Goal: Check status

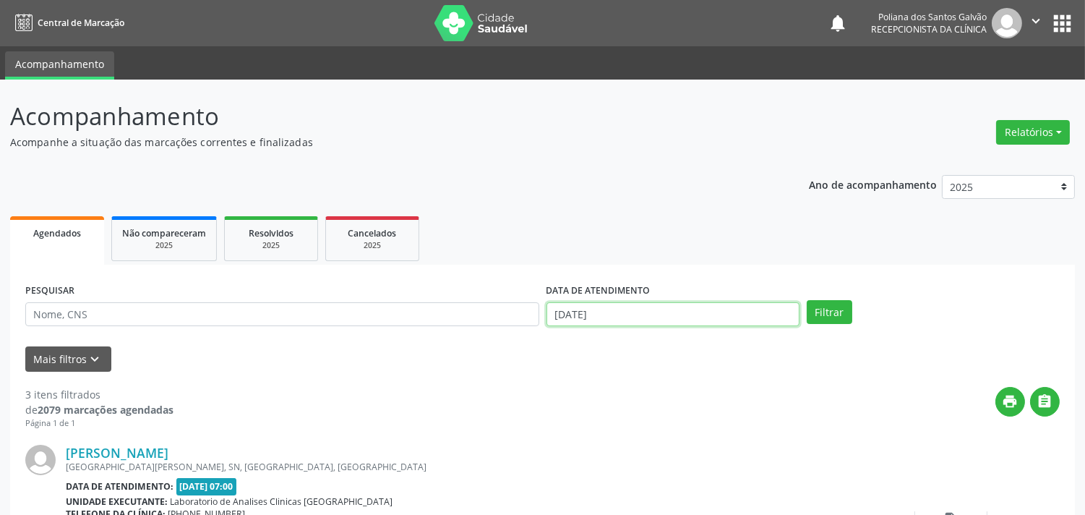
click at [694, 309] on input "[DATE]" at bounding box center [673, 314] width 253 height 25
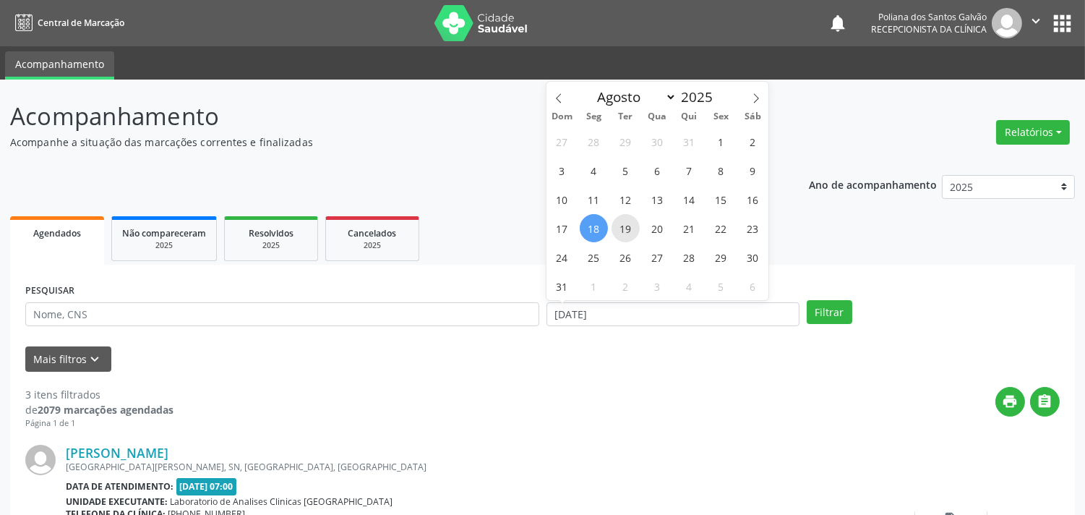
click at [627, 229] on span "19" at bounding box center [626, 228] width 28 height 28
type input "[DATE]"
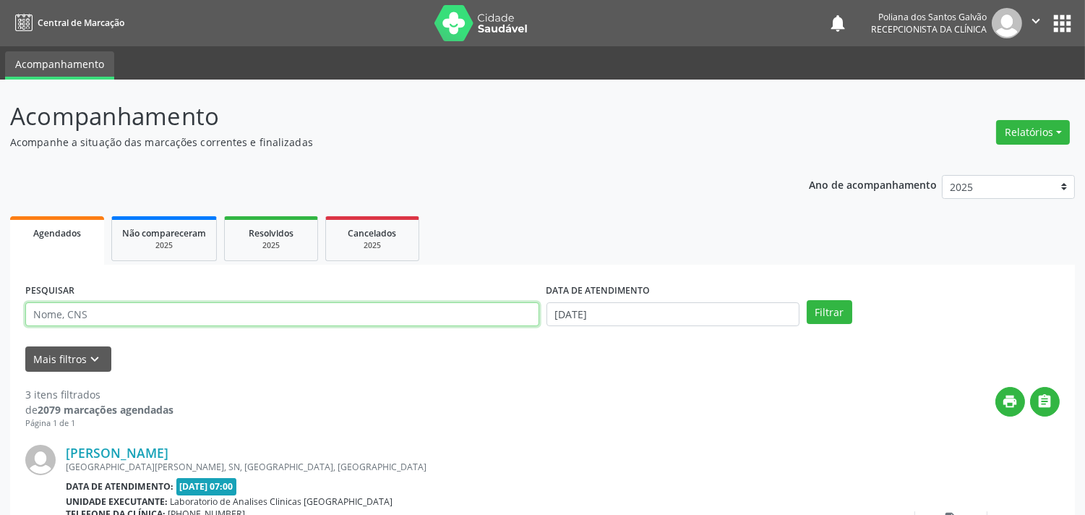
click at [483, 309] on input "text" at bounding box center [282, 314] width 514 height 25
type input "[PERSON_NAME]"
click at [807, 300] on button "Filtrar" at bounding box center [830, 312] width 46 height 25
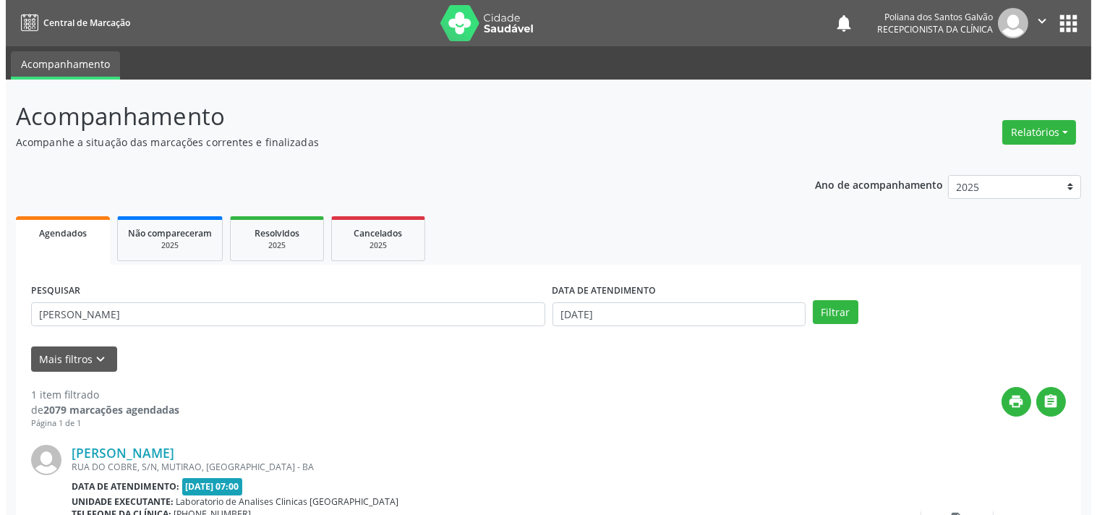
scroll to position [134, 0]
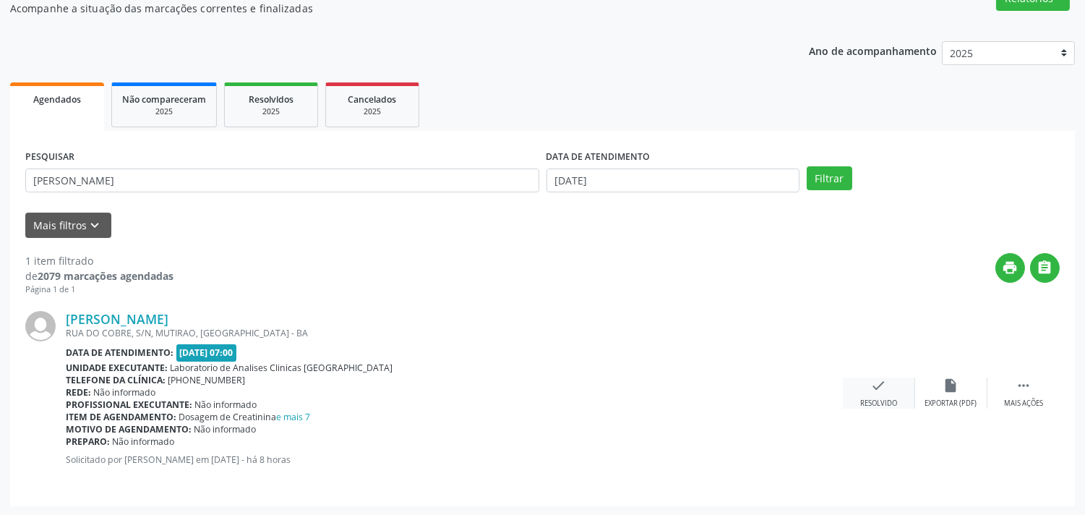
click at [883, 377] on icon "check" at bounding box center [879, 385] width 16 height 16
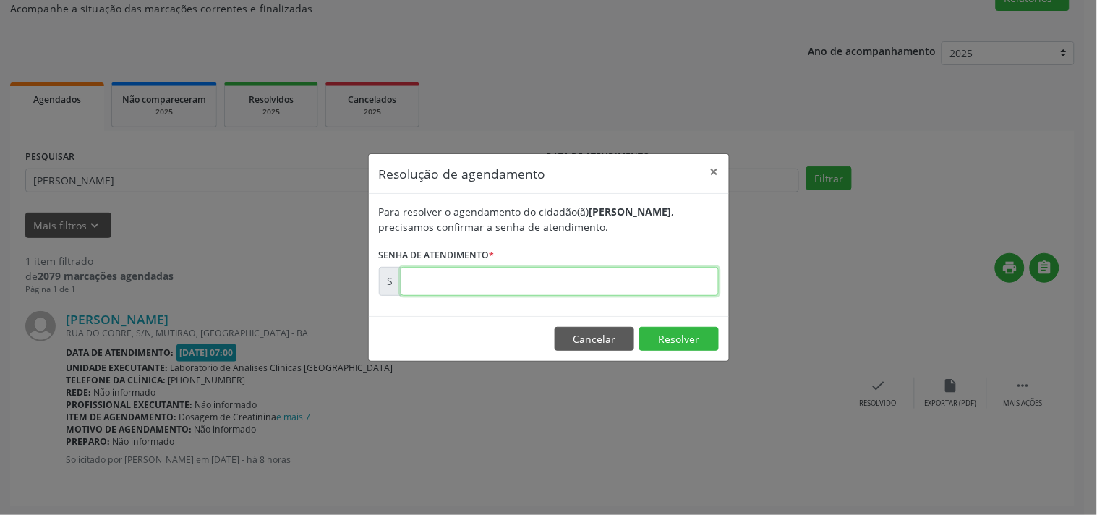
click at [665, 278] on input "text" at bounding box center [560, 281] width 318 height 29
type input "00172271"
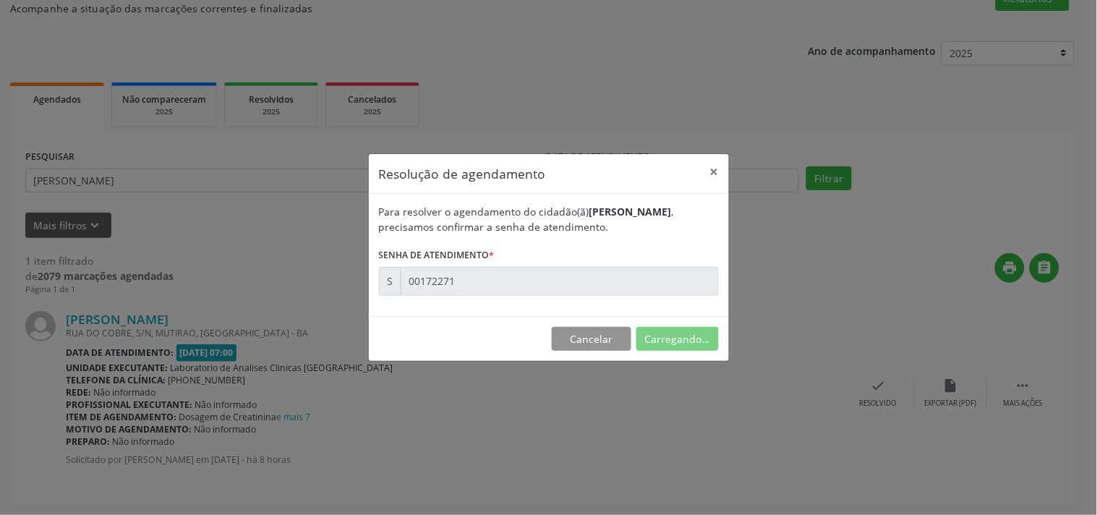
scroll to position [0, 0]
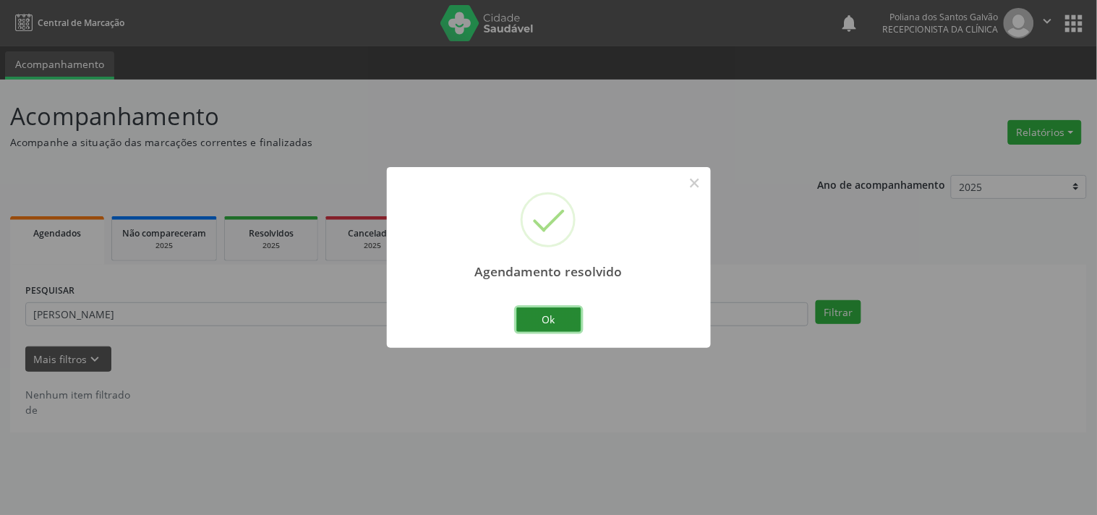
click at [576, 317] on button "Ok" at bounding box center [548, 319] width 65 height 25
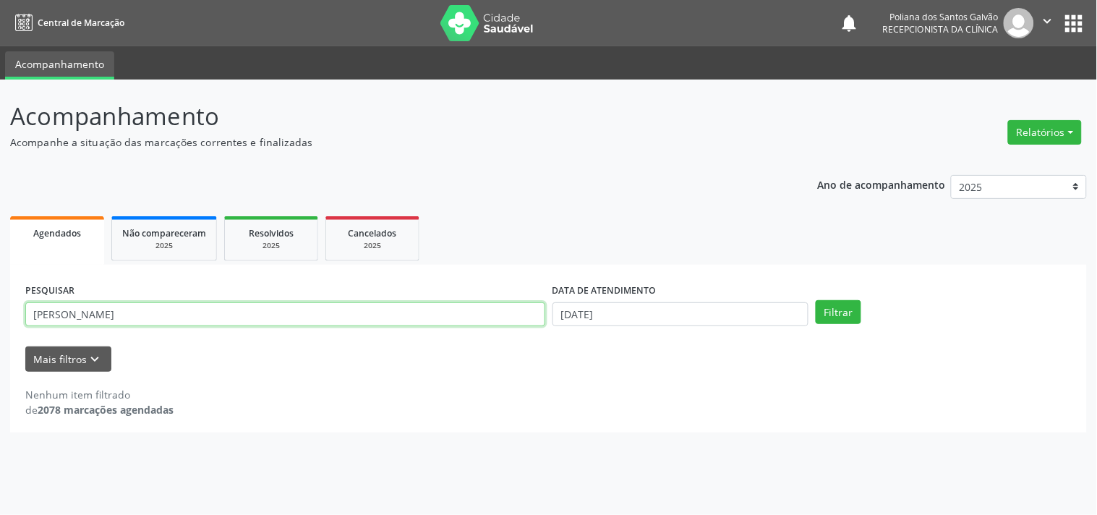
drag, startPoint x: 137, startPoint y: 281, endPoint x: 0, endPoint y: 106, distance: 222.5
click at [0, 140] on div "Acompanhamento Acompanhe a situação das marcações correntes e finalizadas Relat…" at bounding box center [548, 297] width 1097 height 435
type input "[PERSON_NAME]"
click at [816, 300] on button "Filtrar" at bounding box center [839, 312] width 46 height 25
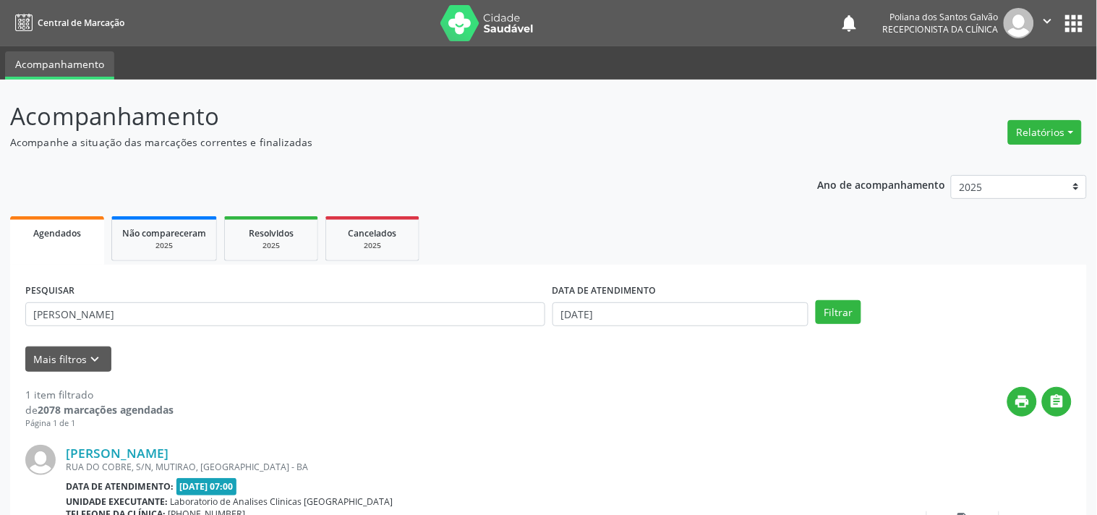
scroll to position [134, 0]
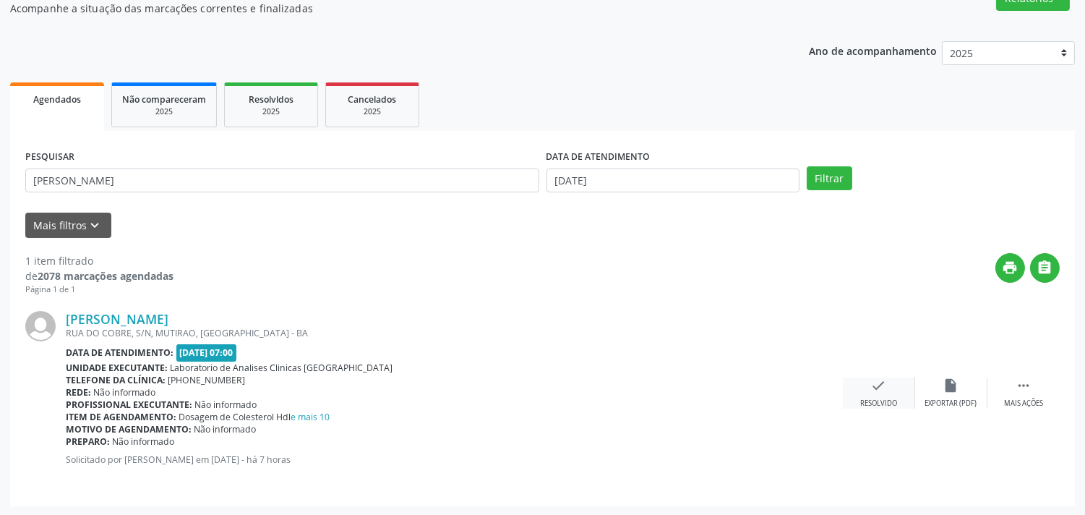
click at [894, 392] on div "check Resolvido" at bounding box center [879, 392] width 72 height 31
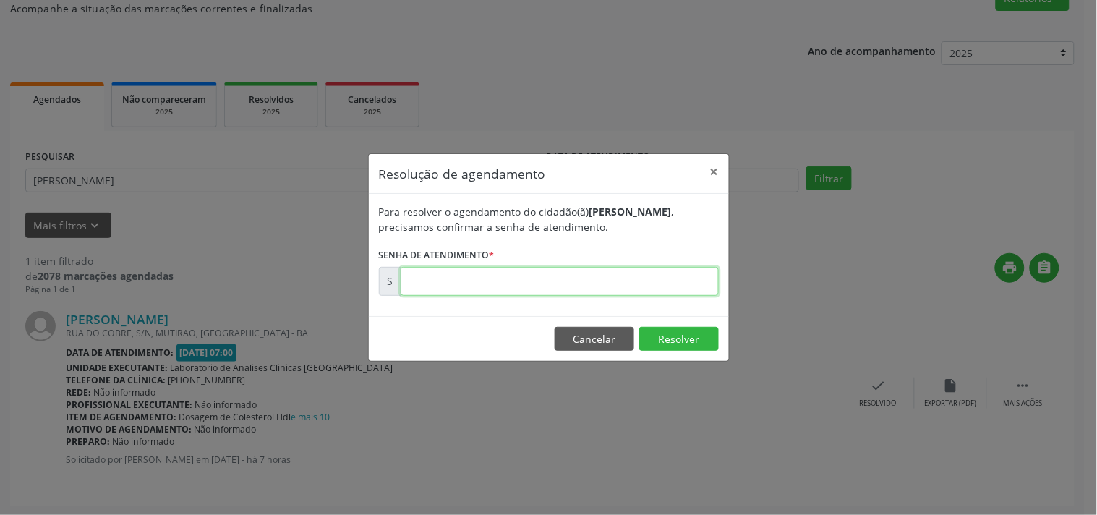
click at [680, 287] on input "text" at bounding box center [560, 281] width 318 height 29
type input "00172313"
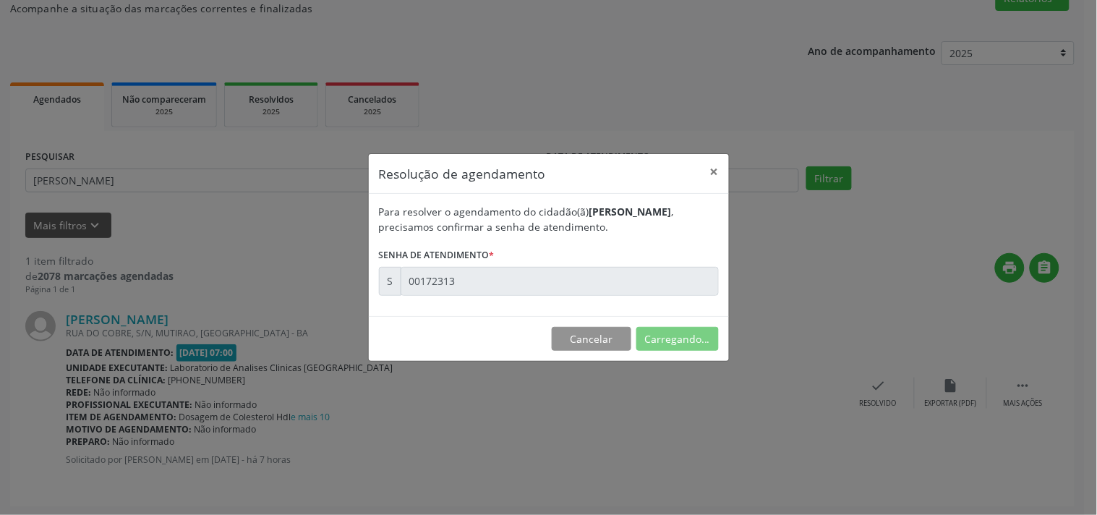
scroll to position [0, 0]
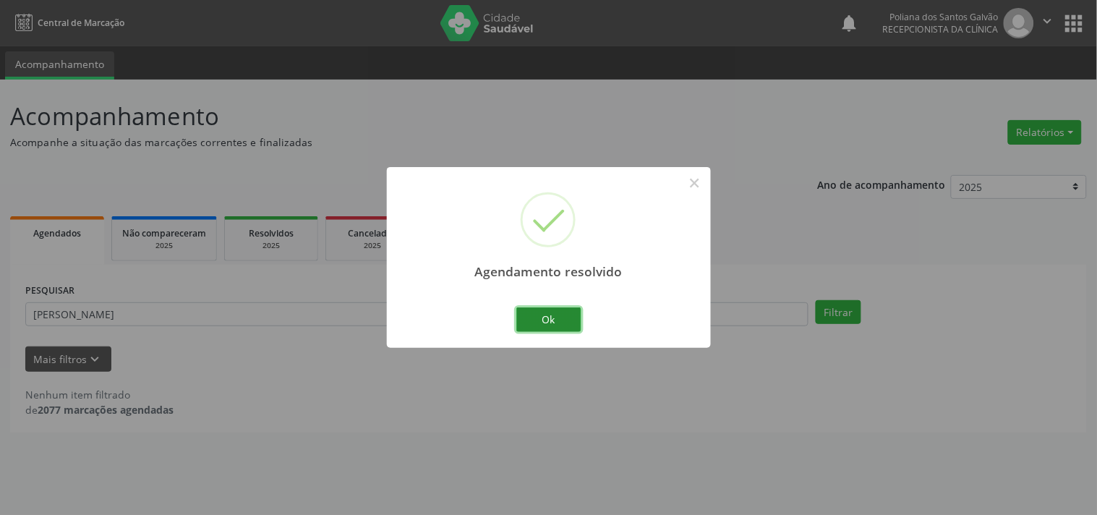
click at [551, 328] on button "Ok" at bounding box center [548, 319] width 65 height 25
